Goal: Information Seeking & Learning: Learn about a topic

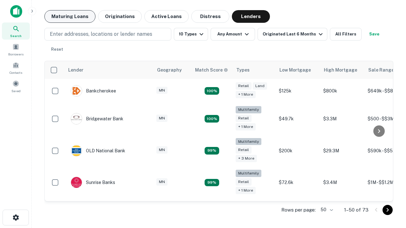
click at [70, 16] on button "Maturing Loans" at bounding box center [69, 16] width 51 height 13
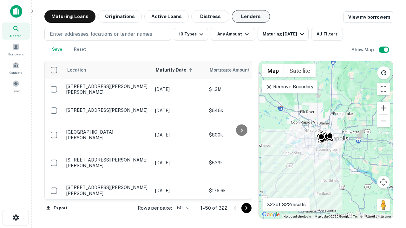
click at [251, 16] on button "Lenders" at bounding box center [251, 16] width 38 height 13
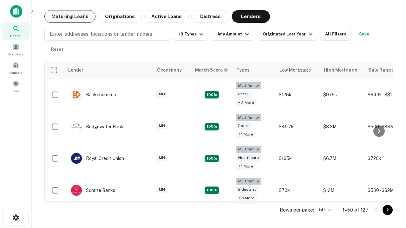
click at [70, 16] on button "Maturing Loans" at bounding box center [69, 16] width 51 height 13
